Goal: Task Accomplishment & Management: Manage account settings

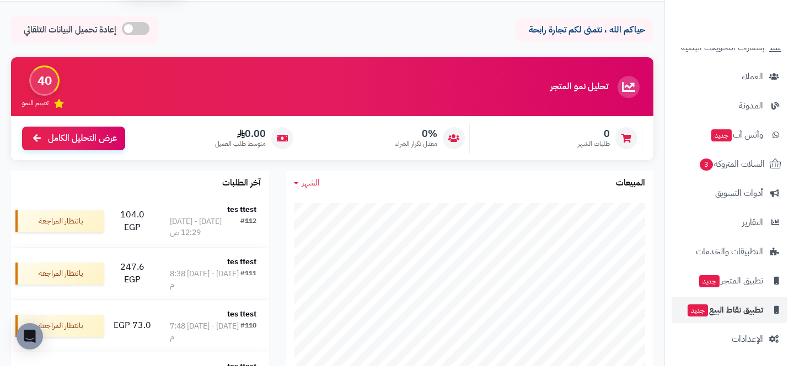
scroll to position [38, 0]
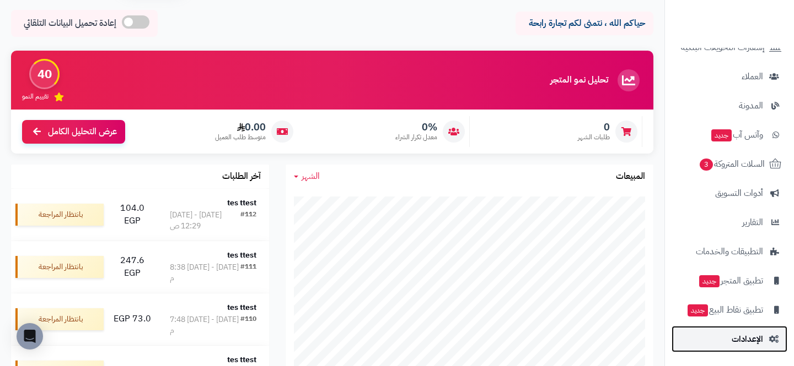
click at [696, 336] on link "الإعدادات" at bounding box center [729, 339] width 116 height 26
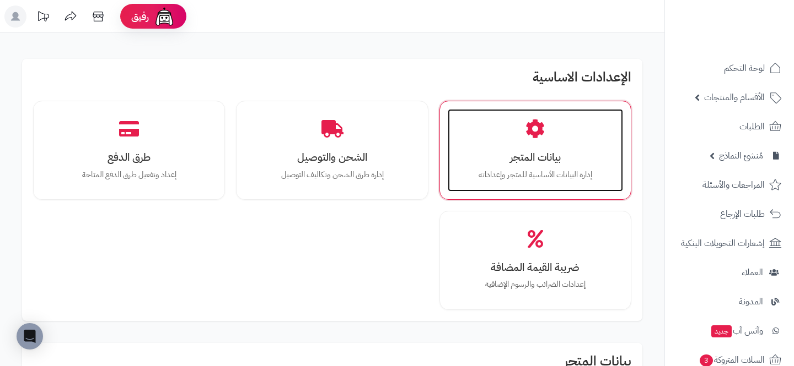
click at [536, 142] on div "بيانات المتجر إدارة البيانات الأساسية للمتجر وإعداداته" at bounding box center [535, 150] width 175 height 83
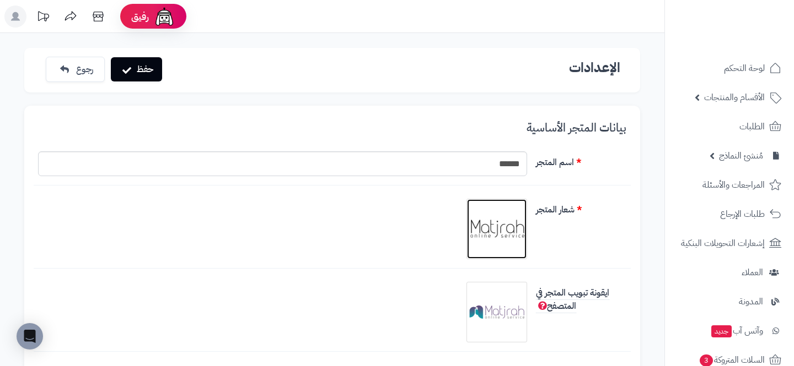
click at [478, 238] on img at bounding box center [496, 229] width 55 height 55
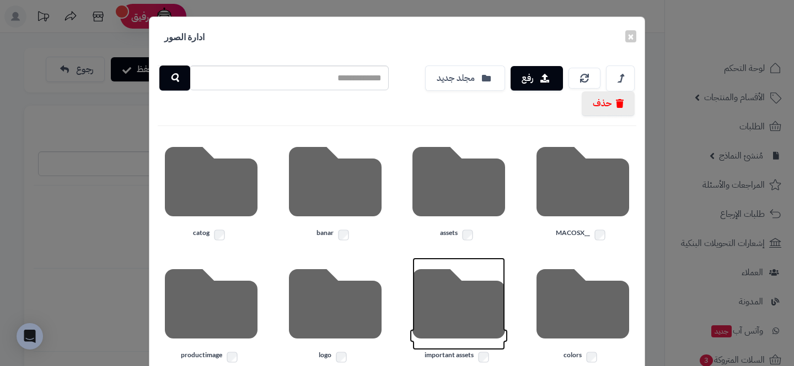
click at [468, 321] on icon at bounding box center [458, 304] width 93 height 93
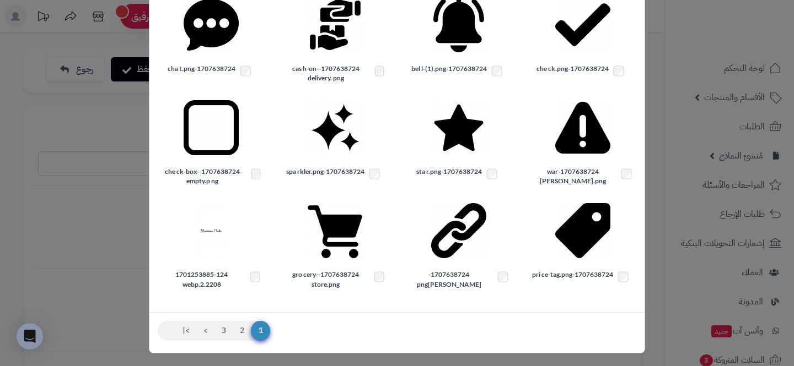
scroll to position [256, 0]
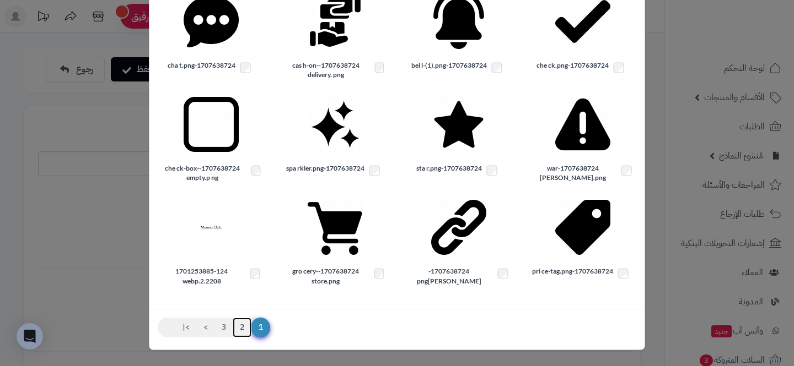
click at [239, 331] on link "2" at bounding box center [242, 328] width 19 height 20
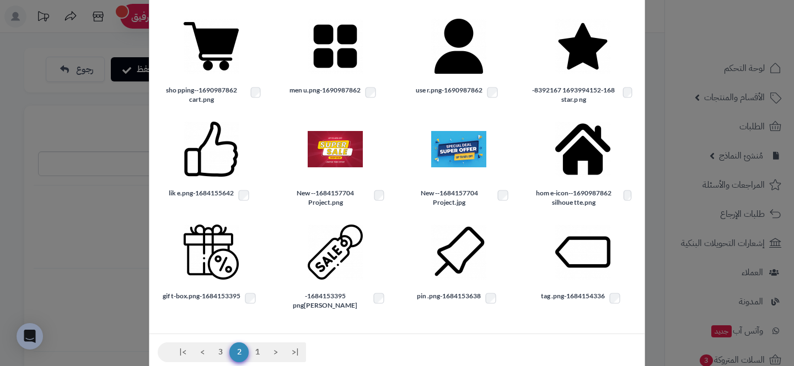
scroll to position [242, 0]
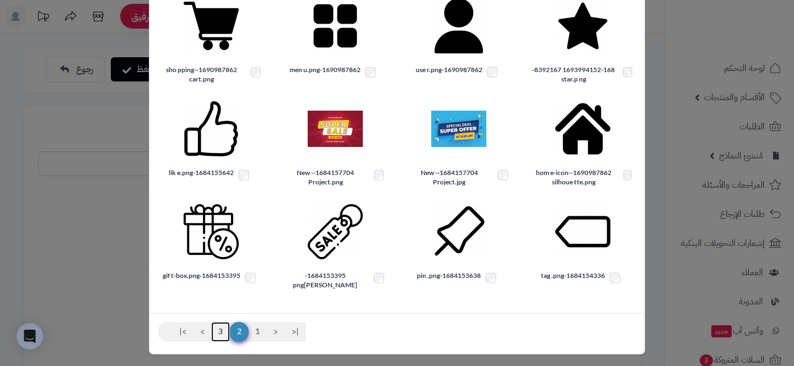
click at [223, 325] on link "3" at bounding box center [220, 332] width 19 height 20
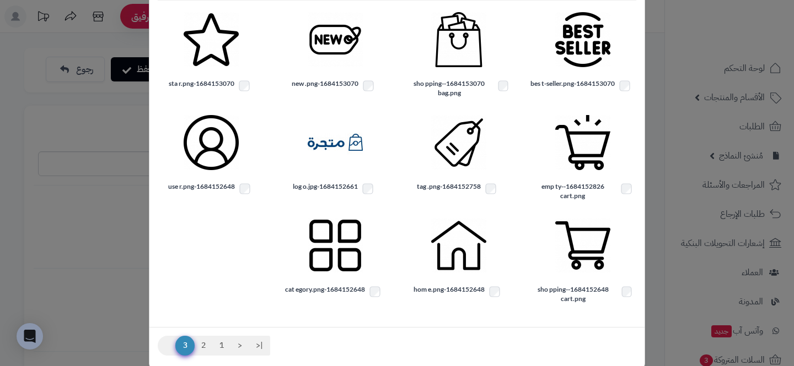
scroll to position [144, 0]
